Goal: Find specific page/section: Find specific page/section

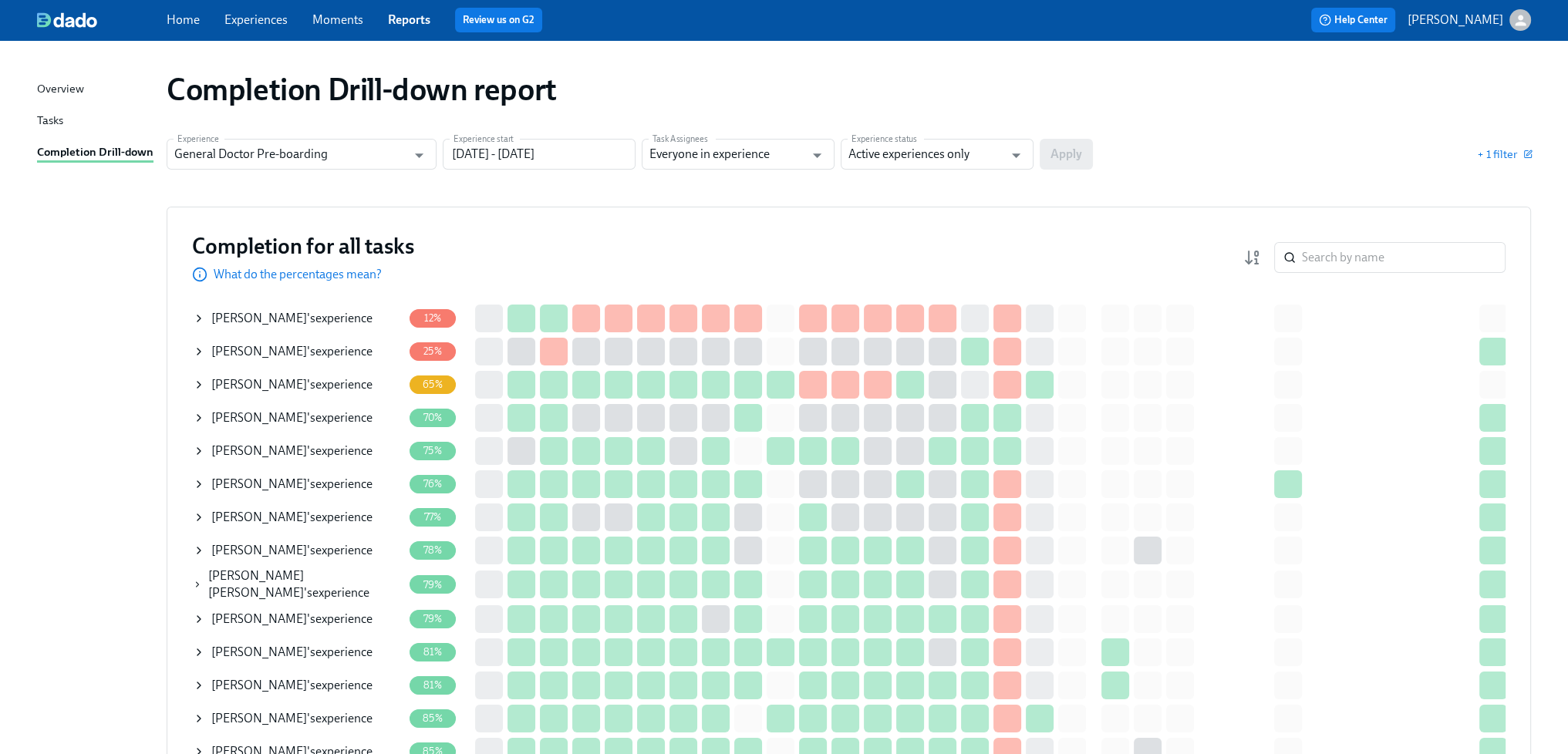
click at [272, 26] on link "Experiences" at bounding box center [256, 20] width 63 height 15
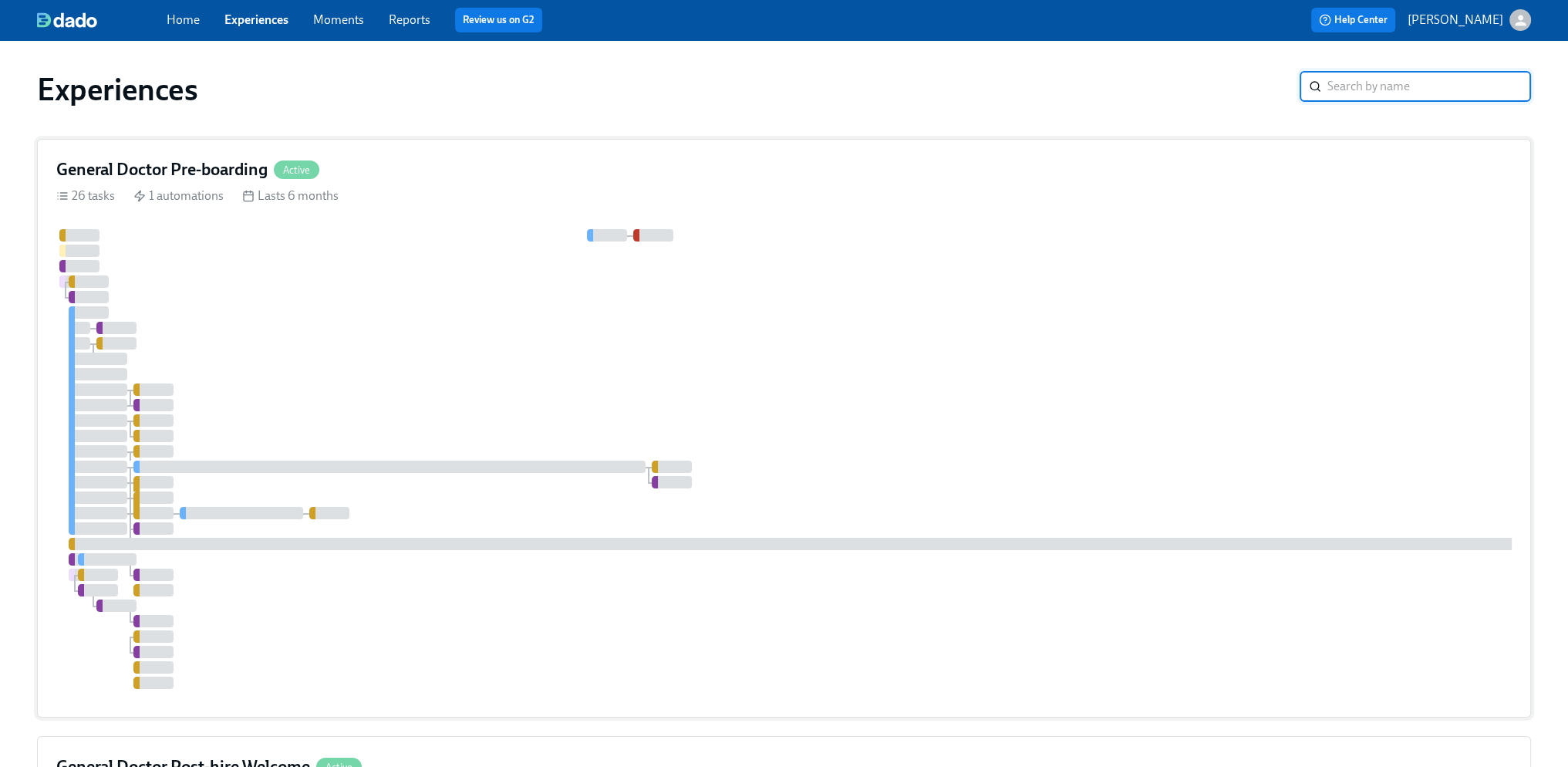
click at [528, 336] on div at bounding box center [931, 459] width 1750 height 460
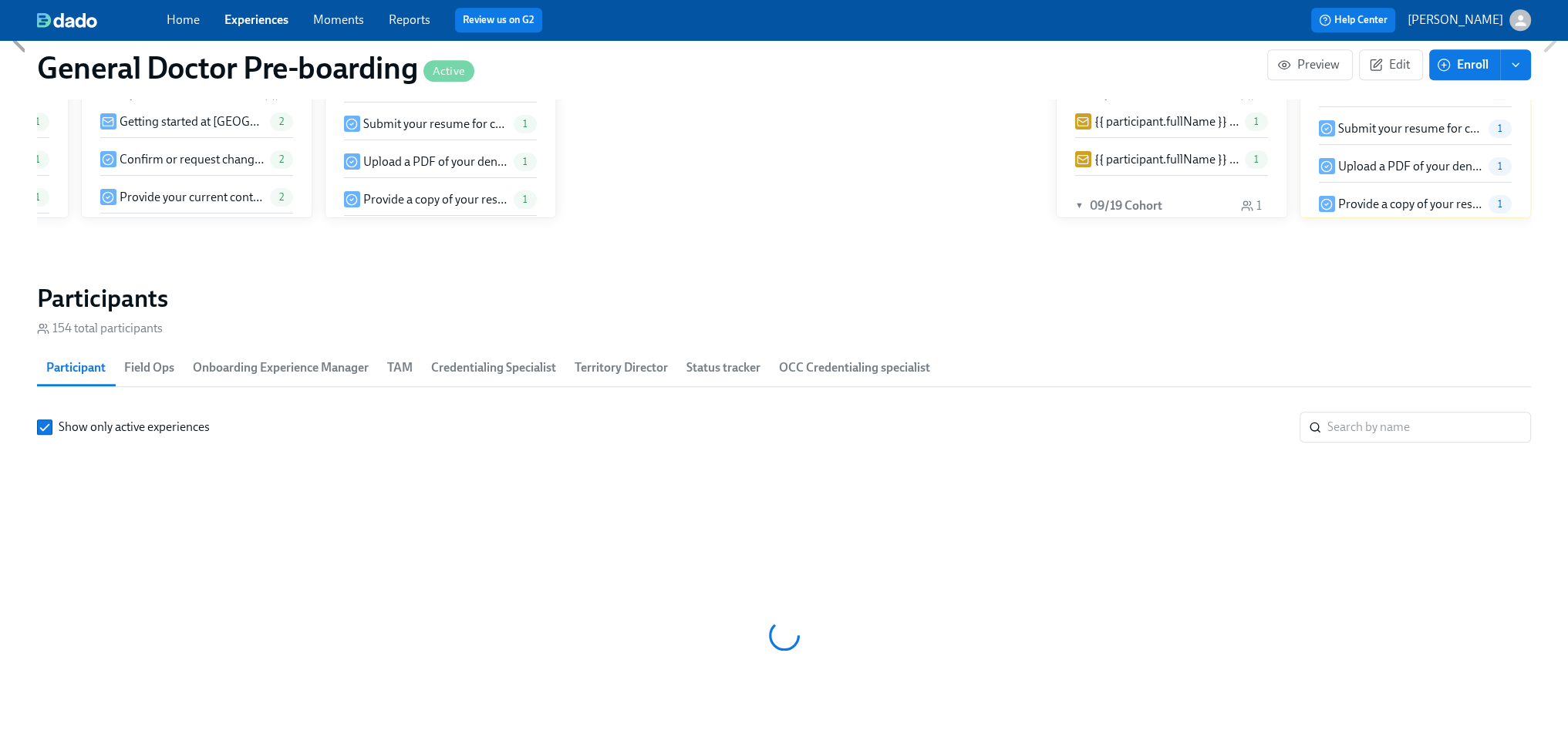
scroll to position [2135, 0]
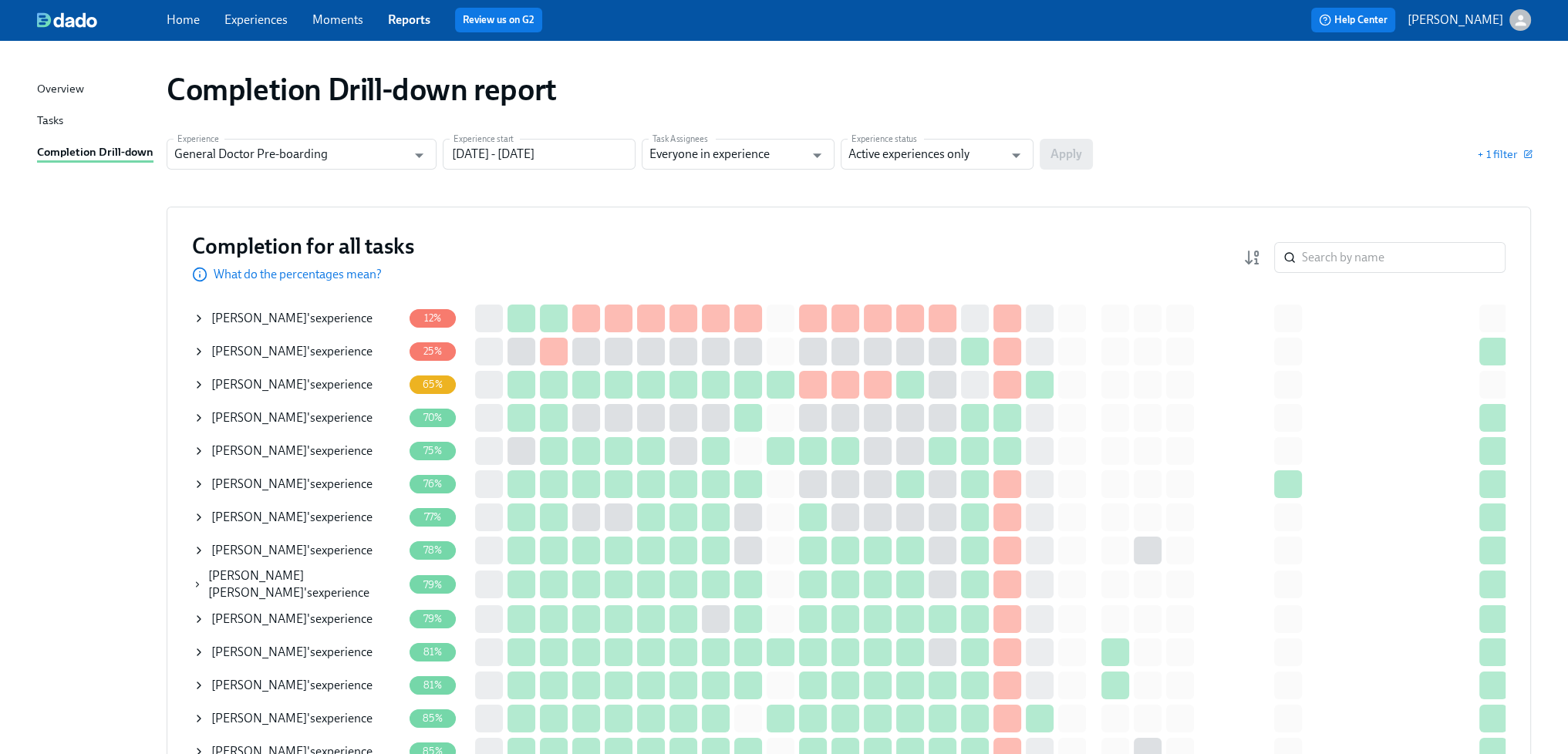
click at [910, 88] on div "Completion Drill-down report" at bounding box center [849, 89] width 1365 height 37
click at [617, 90] on div "Completion Drill-down report" at bounding box center [849, 89] width 1365 height 37
drag, startPoint x: 714, startPoint y: 89, endPoint x: 673, endPoint y: 77, distance: 42.7
click at [713, 88] on div "Completion Drill-down report" at bounding box center [849, 89] width 1365 height 37
click at [668, 77] on div "Completion Drill-down report" at bounding box center [849, 89] width 1365 height 37
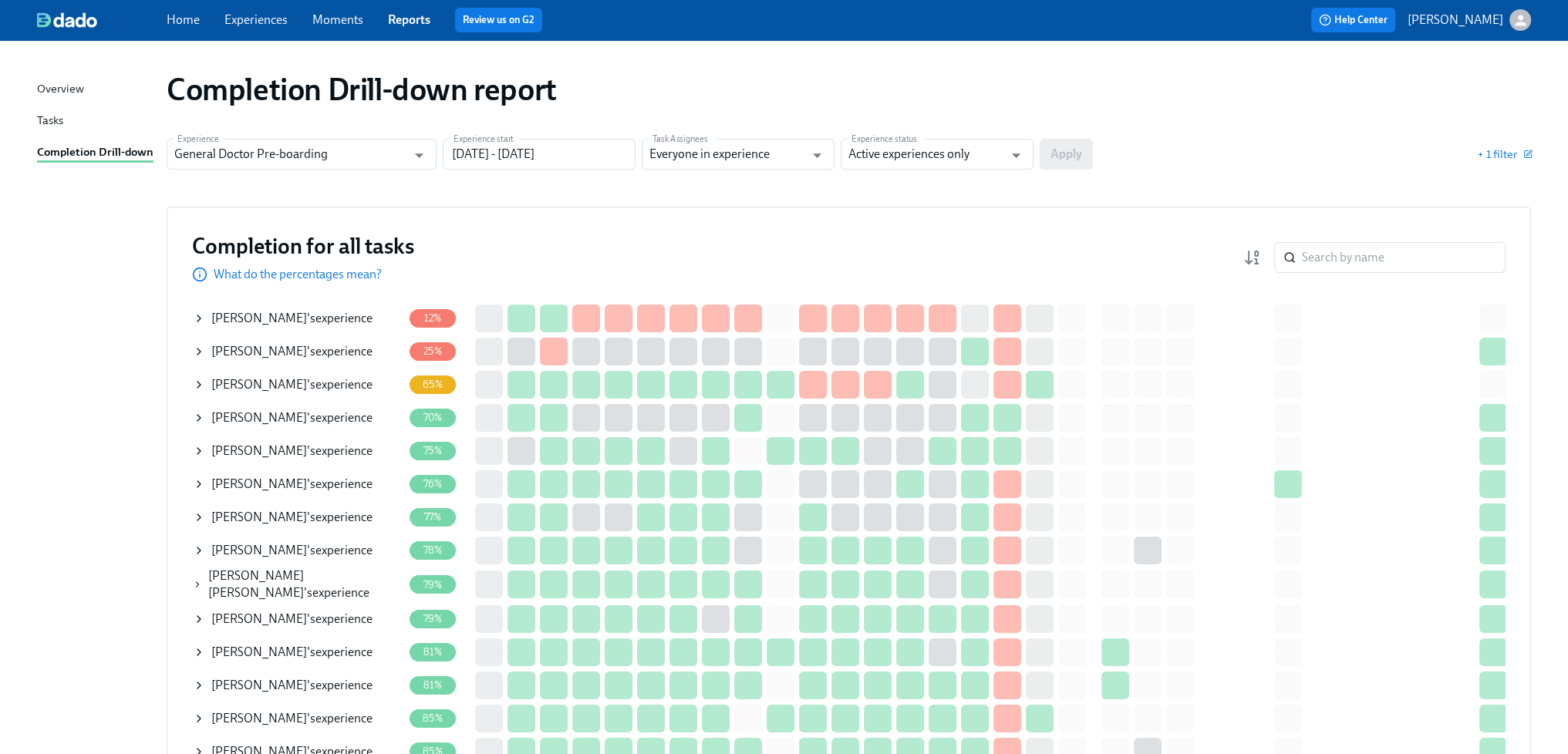
click at [735, 83] on div "Completion Drill-down report" at bounding box center [849, 89] width 1365 height 37
drag, startPoint x: 889, startPoint y: 101, endPoint x: 898, endPoint y: 101, distance: 9.0
click at [889, 101] on div "Completion Drill-down report" at bounding box center [849, 89] width 1365 height 37
click at [1039, 95] on div "Completion Drill-down report" at bounding box center [849, 89] width 1365 height 37
click at [774, 93] on div "Completion Drill-down report" at bounding box center [849, 89] width 1365 height 37
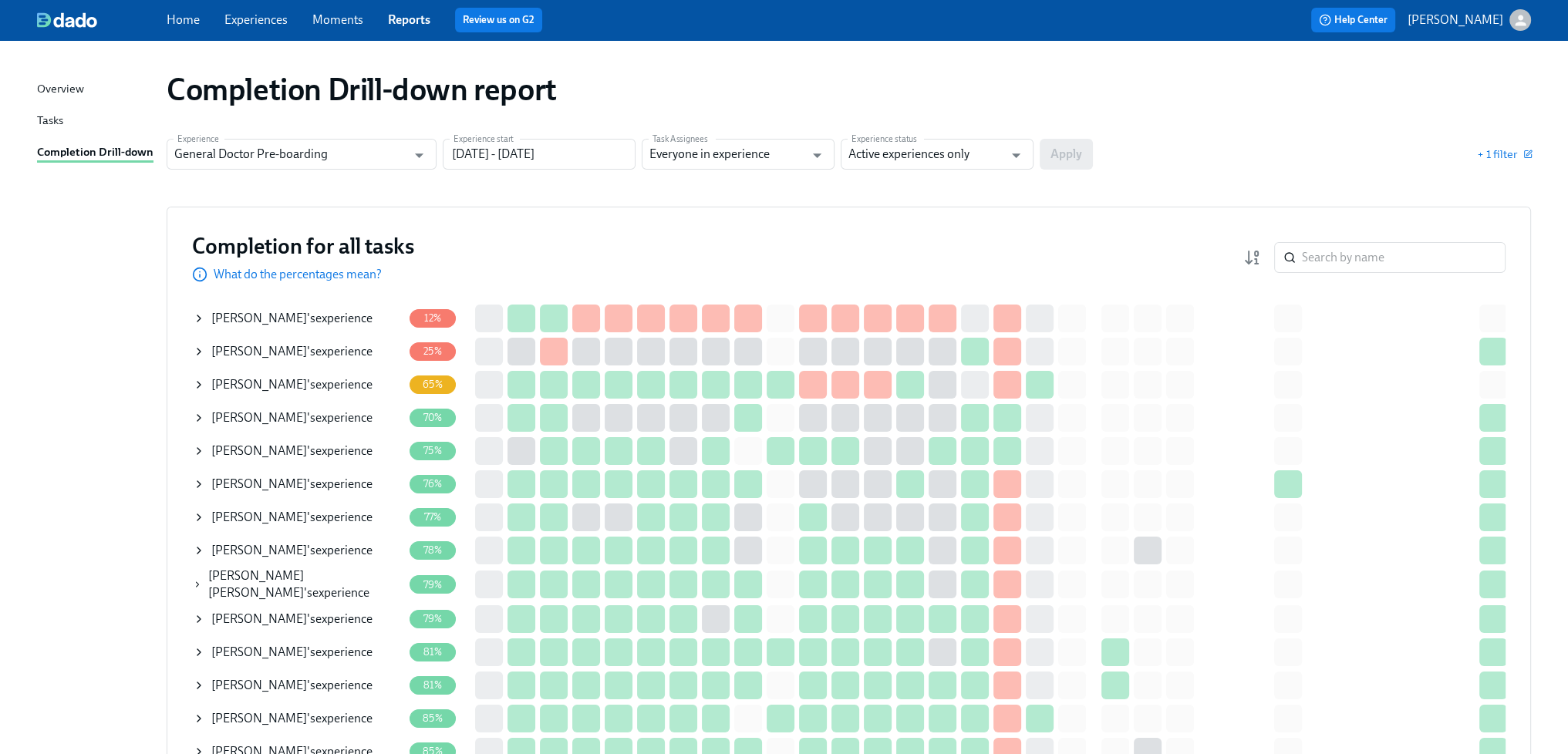
drag, startPoint x: 734, startPoint y: 207, endPoint x: 562, endPoint y: 234, distance: 174.1
click at [733, 209] on div "Completion for all tasks What do the percentages mean? ​ Completion for all tas…" at bounding box center [849, 649] width 1365 height 885
click at [651, 108] on div "Completion Drill-down report" at bounding box center [849, 89] width 1390 height 62
click at [703, 88] on div "Completion Drill-down report" at bounding box center [849, 89] width 1365 height 37
click at [243, 23] on link "Experiences" at bounding box center [256, 20] width 63 height 15
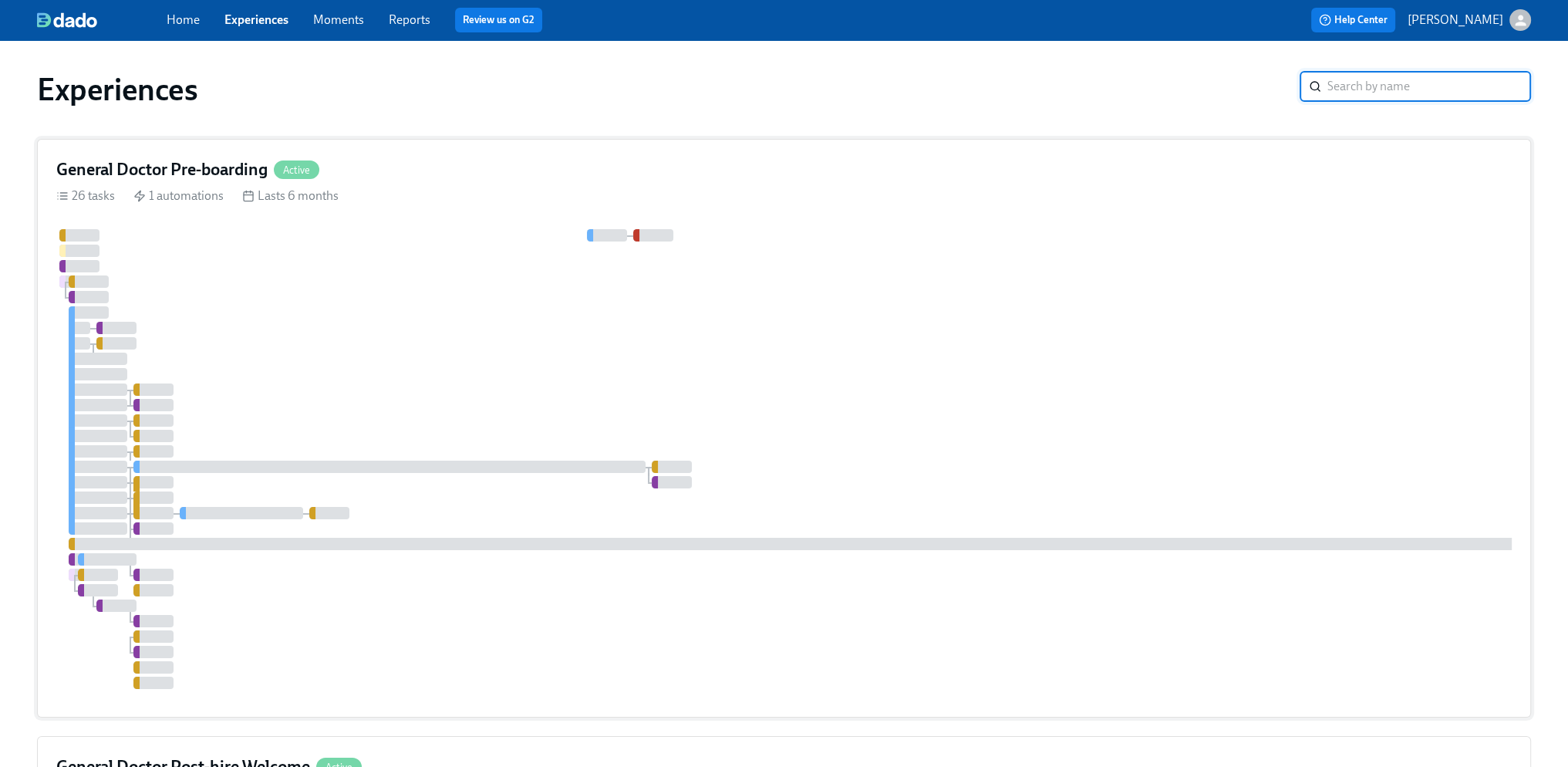
click at [843, 182] on div "General Doctor Pre-boarding Active 26 tasks 1 automations Lasts 6 months" at bounding box center [784, 429] width 1495 height 579
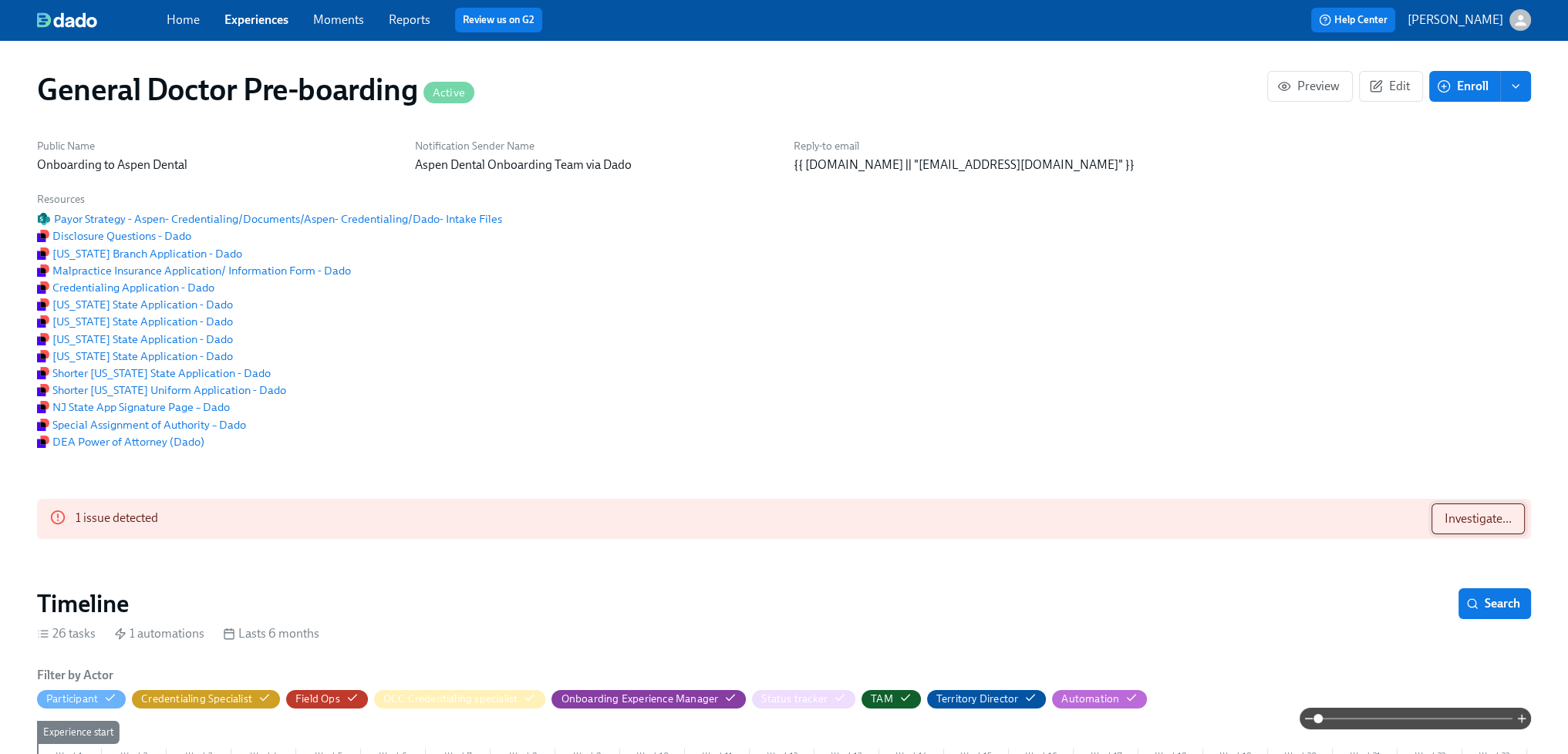
click at [1443, 527] on button "Investigate..." at bounding box center [1479, 518] width 93 height 31
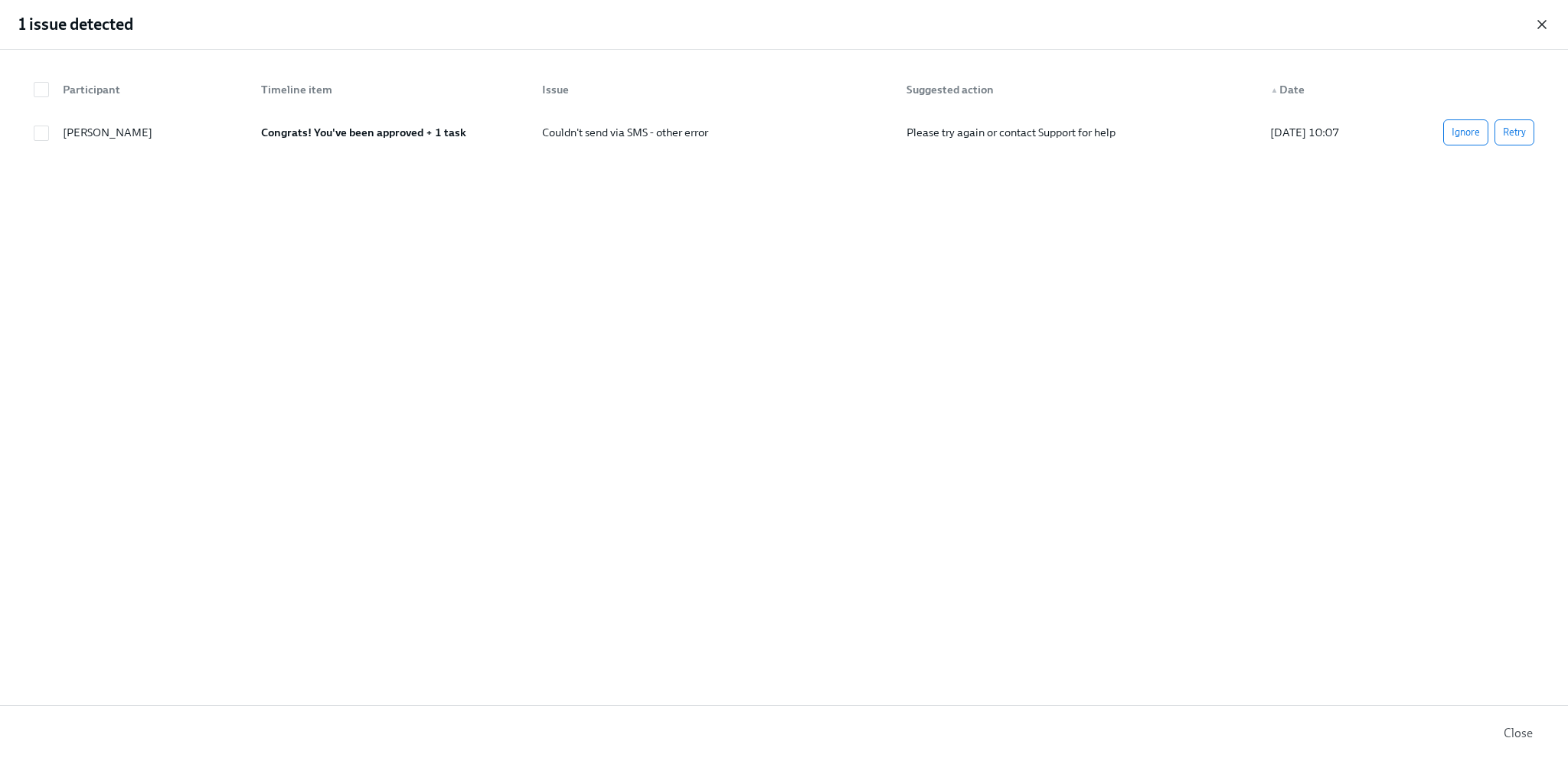
click at [1538, 22] on icon "button" at bounding box center [1542, 24] width 16 height 16
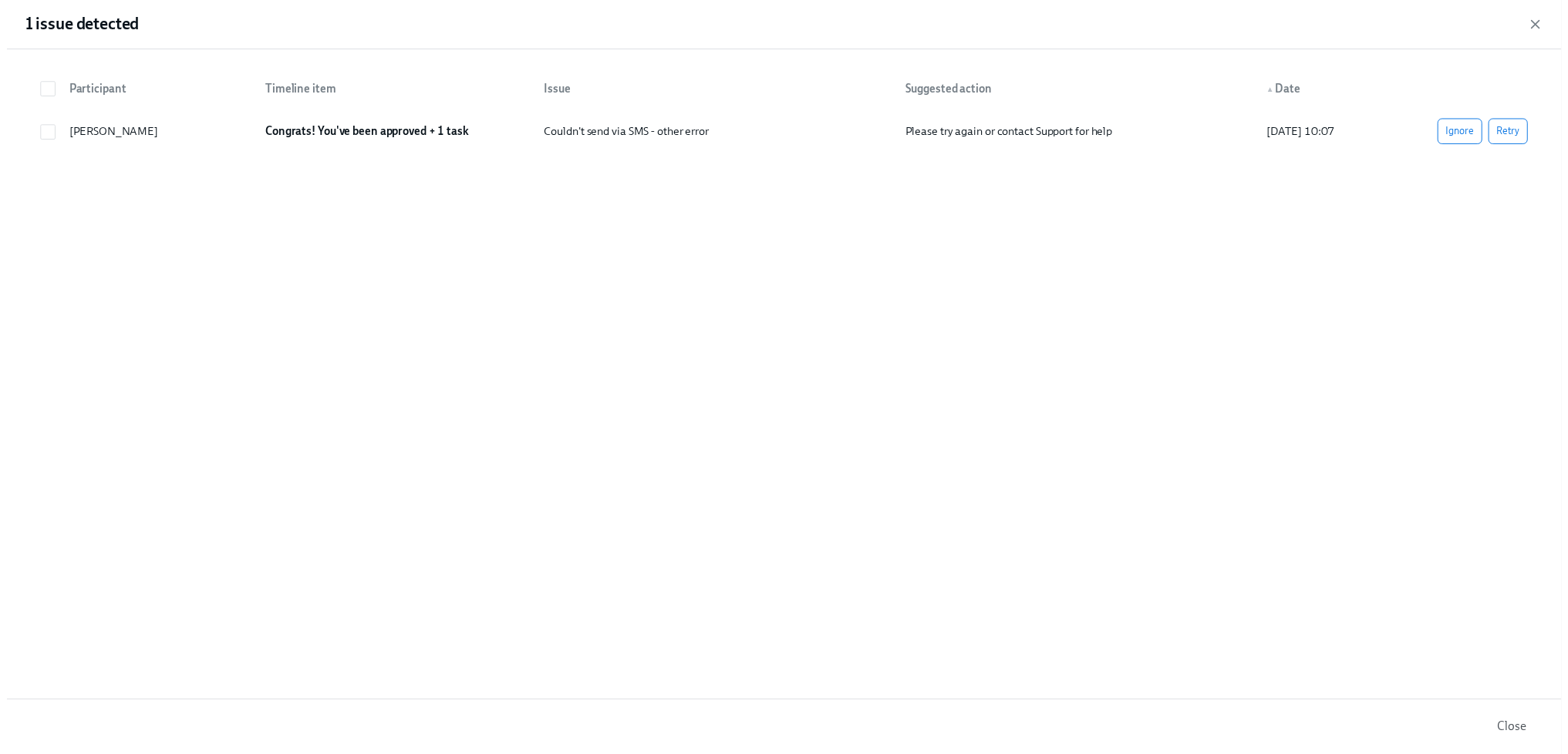
scroll to position [0, 40413]
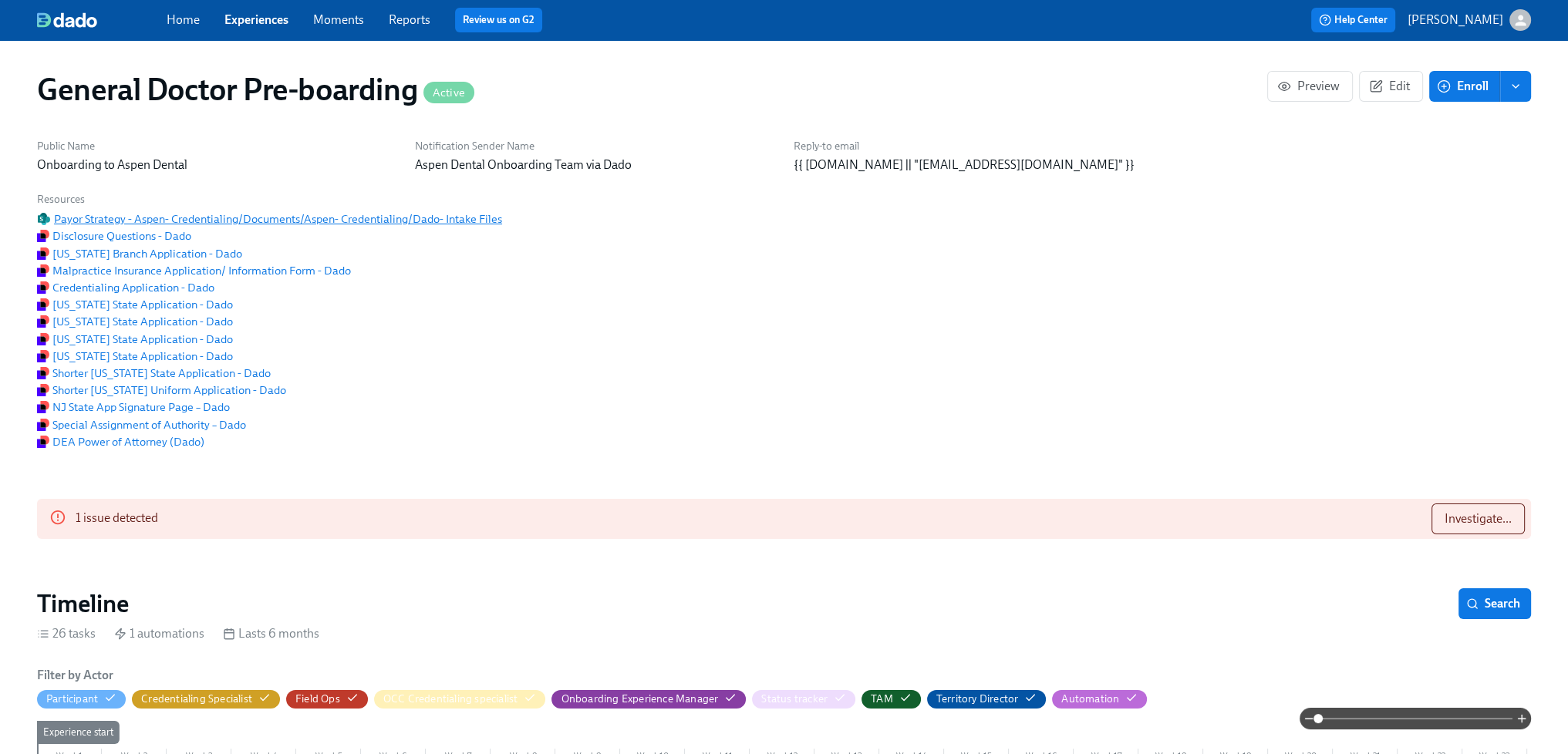
click at [238, 227] on span "Payor Strategy - Aspen- Credentialing/Documents/Aspen- Credentialing/Dado- Inta…" at bounding box center [269, 219] width 465 height 16
